Goal: Task Accomplishment & Management: Manage account settings

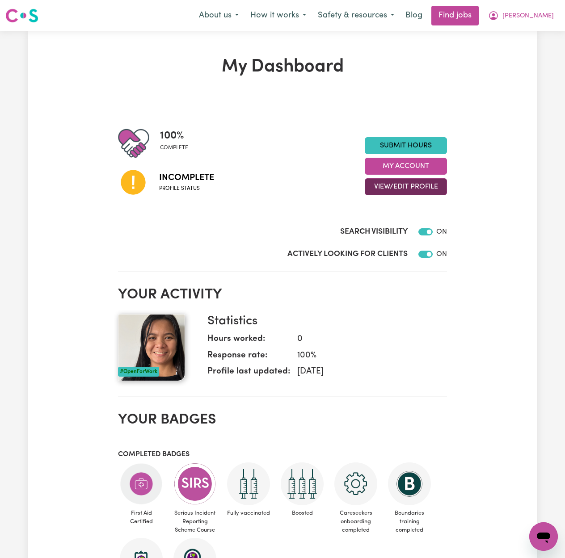
click at [388, 186] on button "View/Edit Profile" at bounding box center [406, 186] width 82 height 17
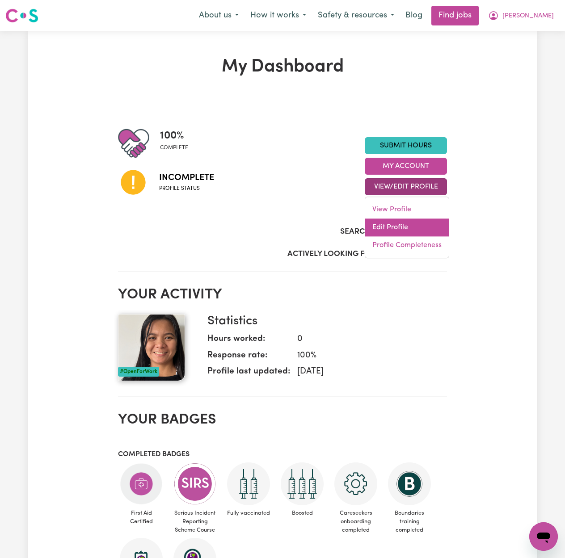
click at [381, 221] on link "Edit Profile" at bounding box center [407, 228] width 84 height 18
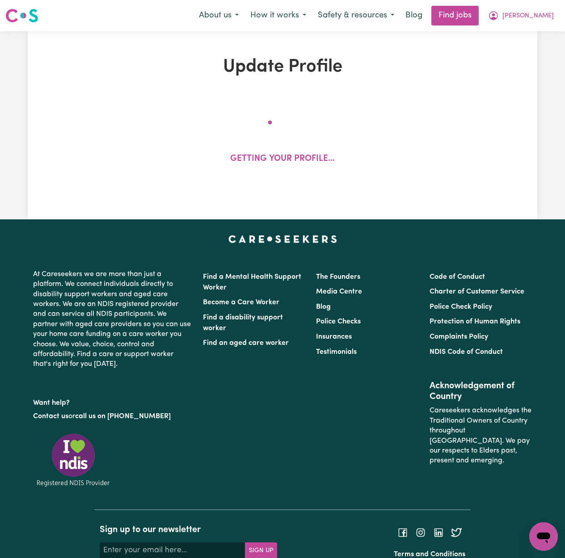
select select "[DEMOGRAPHIC_DATA]"
select select "Australian PR"
select select "Studying a healthcare related degree or qualification"
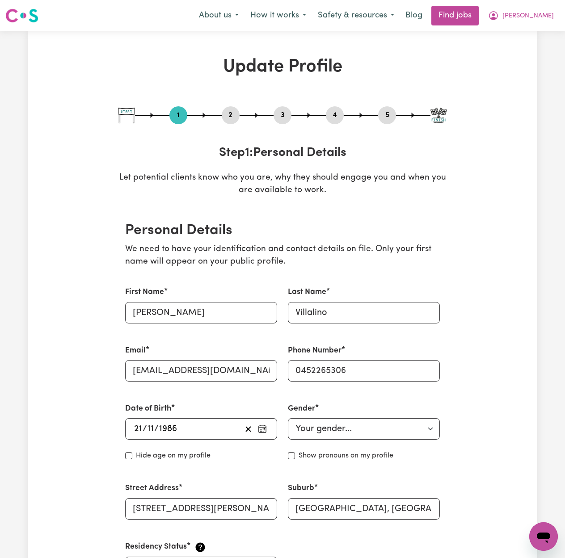
click at [389, 113] on button "5" at bounding box center [387, 116] width 18 height 12
select select "I am working in another industry"
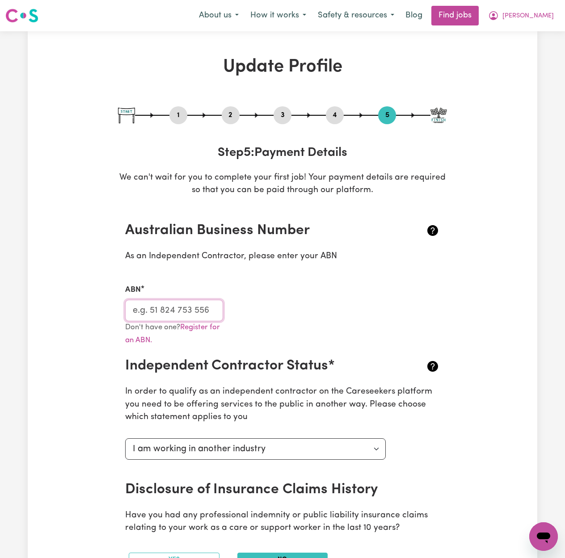
click at [139, 303] on input "ABN" at bounding box center [174, 310] width 98 height 21
click at [555, 21] on button "[PERSON_NAME]" at bounding box center [520, 15] width 77 height 19
click at [532, 67] on link "Logout" at bounding box center [524, 68] width 71 height 17
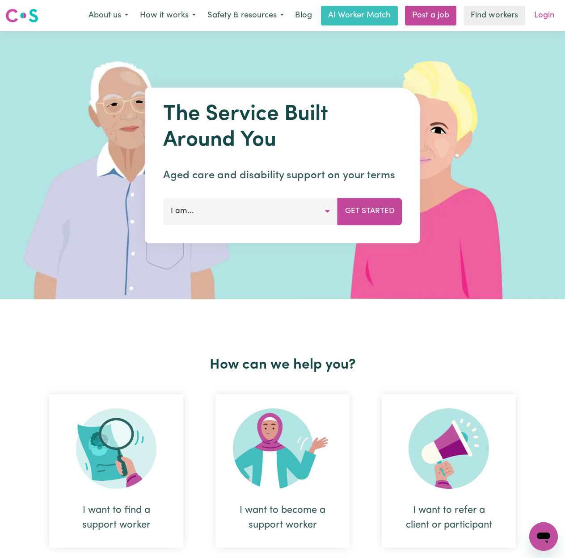
click at [551, 10] on link "Login" at bounding box center [544, 16] width 31 height 20
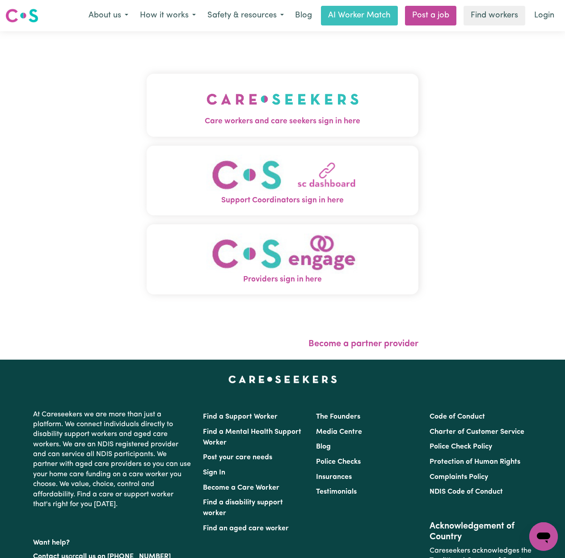
click at [187, 118] on span "Care workers and care seekers sign in here" at bounding box center [283, 122] width 272 height 12
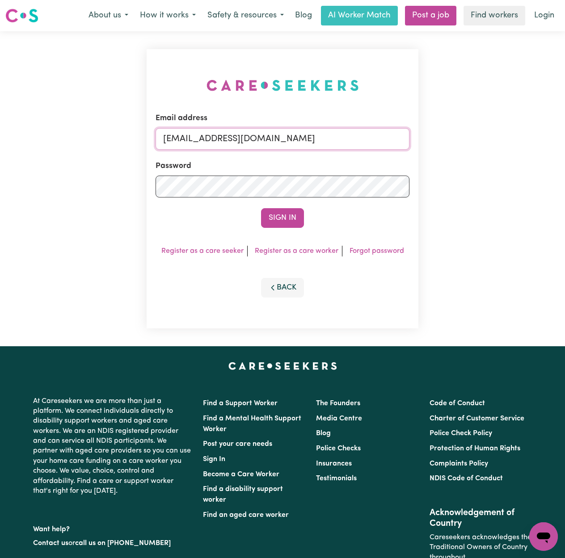
click at [226, 139] on input "[EMAIL_ADDRESS][DOMAIN_NAME]" at bounding box center [283, 138] width 254 height 21
drag, startPoint x: 209, startPoint y: 131, endPoint x: 409, endPoint y: 131, distance: 199.4
click at [415, 128] on div "Email address Superuser~[EMAIL_ADDRESS][DOMAIN_NAME] Password Sign In Register …" at bounding box center [283, 188] width 272 height 279
type input "Superuser~[EMAIL_ADDRESS][DOMAIN_NAME]"
click at [294, 230] on div "Email address Superuser~[EMAIL_ADDRESS][DOMAIN_NAME] Password Sign In Register …" at bounding box center [283, 188] width 272 height 279
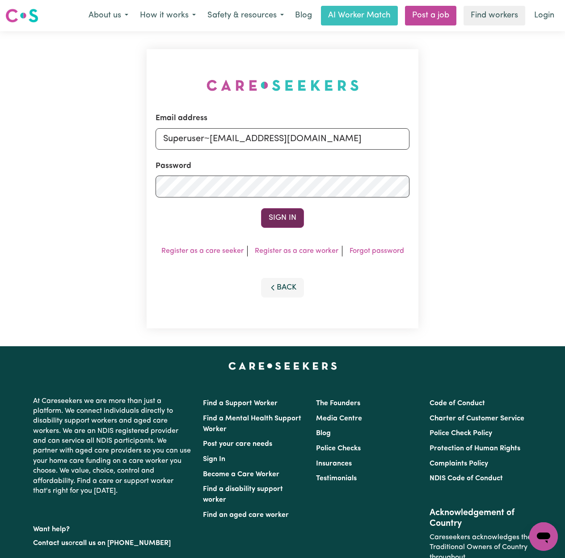
click at [278, 222] on button "Sign In" at bounding box center [282, 218] width 43 height 20
